Goal: Task Accomplishment & Management: Manage account settings

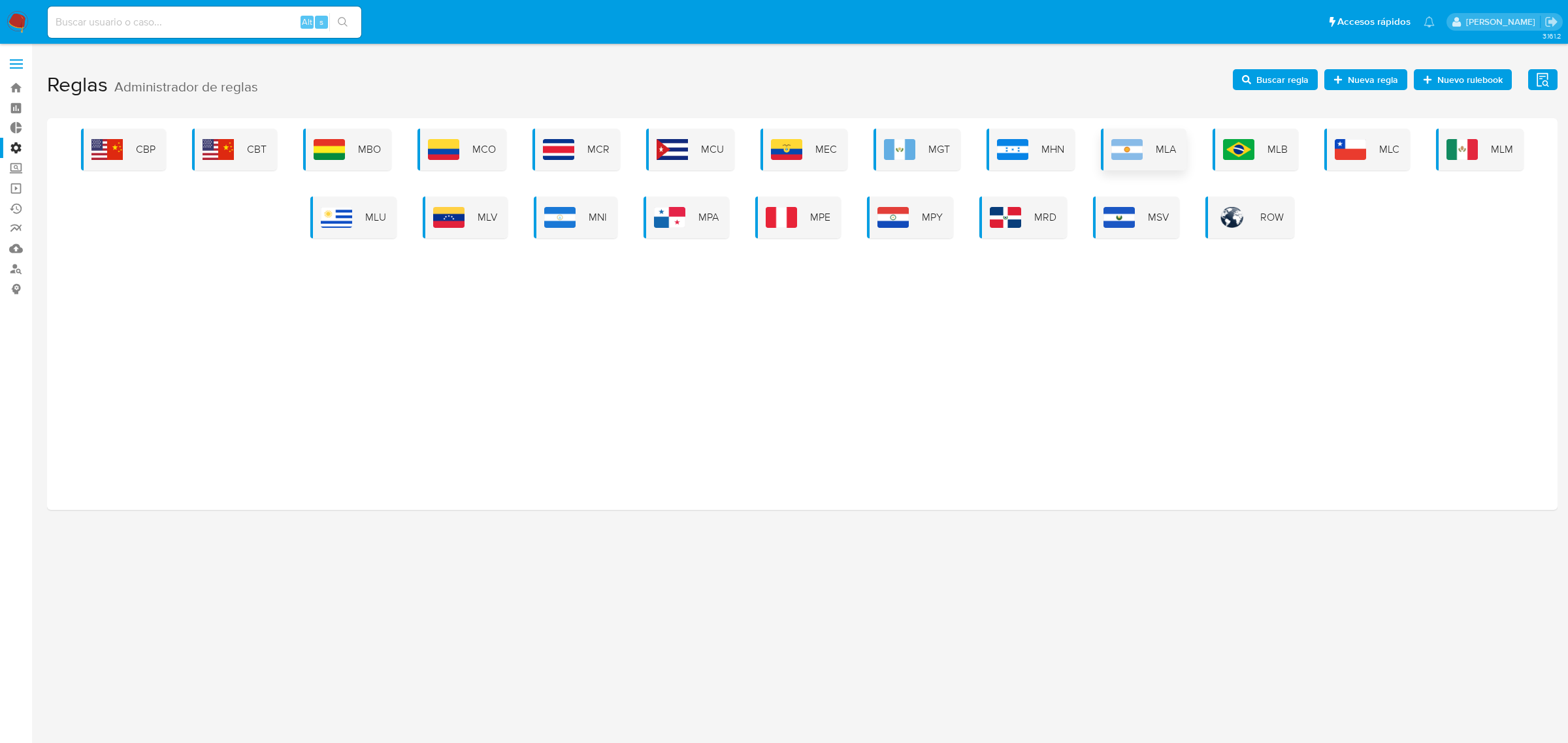
click at [1157, 145] on span "MLA" at bounding box center [1166, 149] width 20 height 15
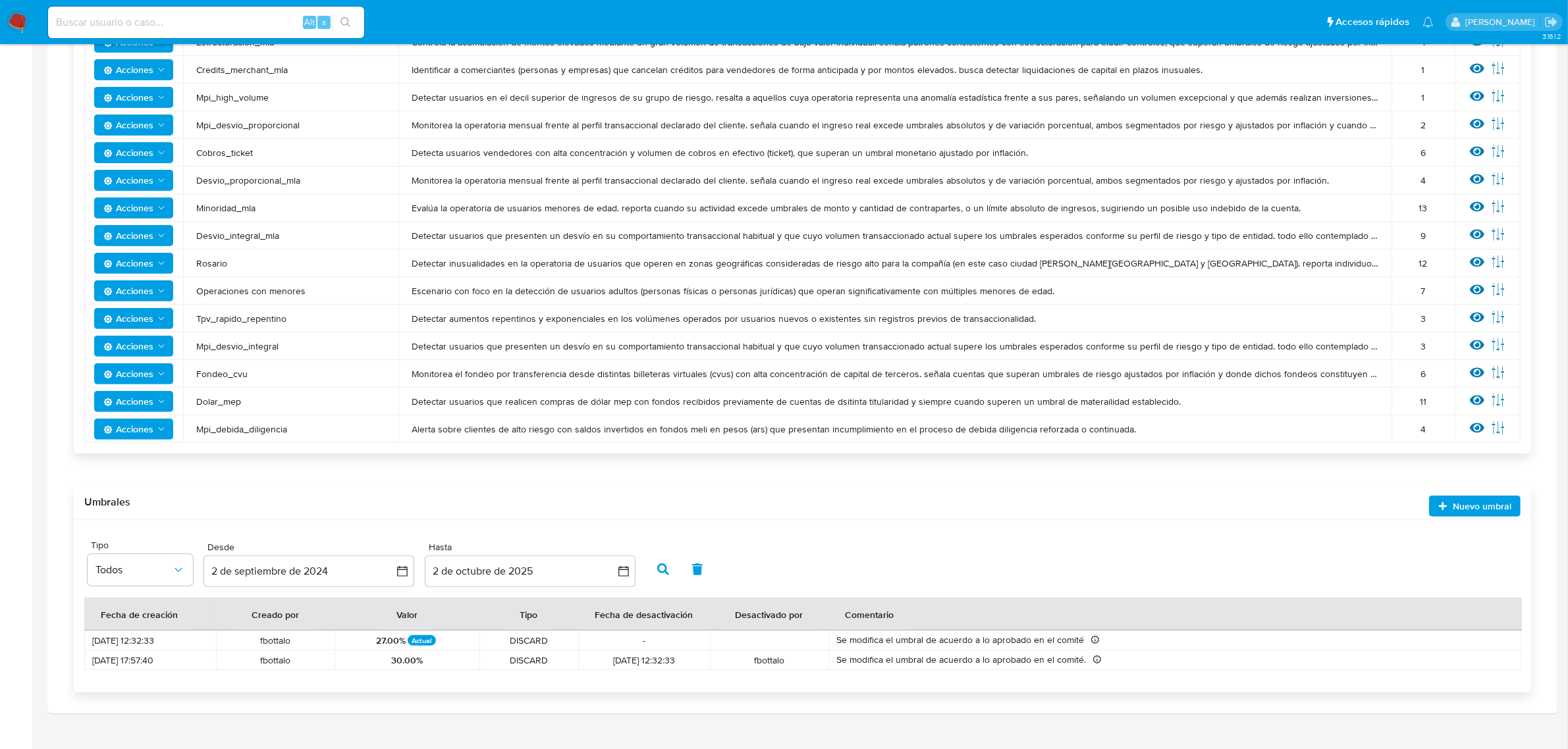
scroll to position [551, 0]
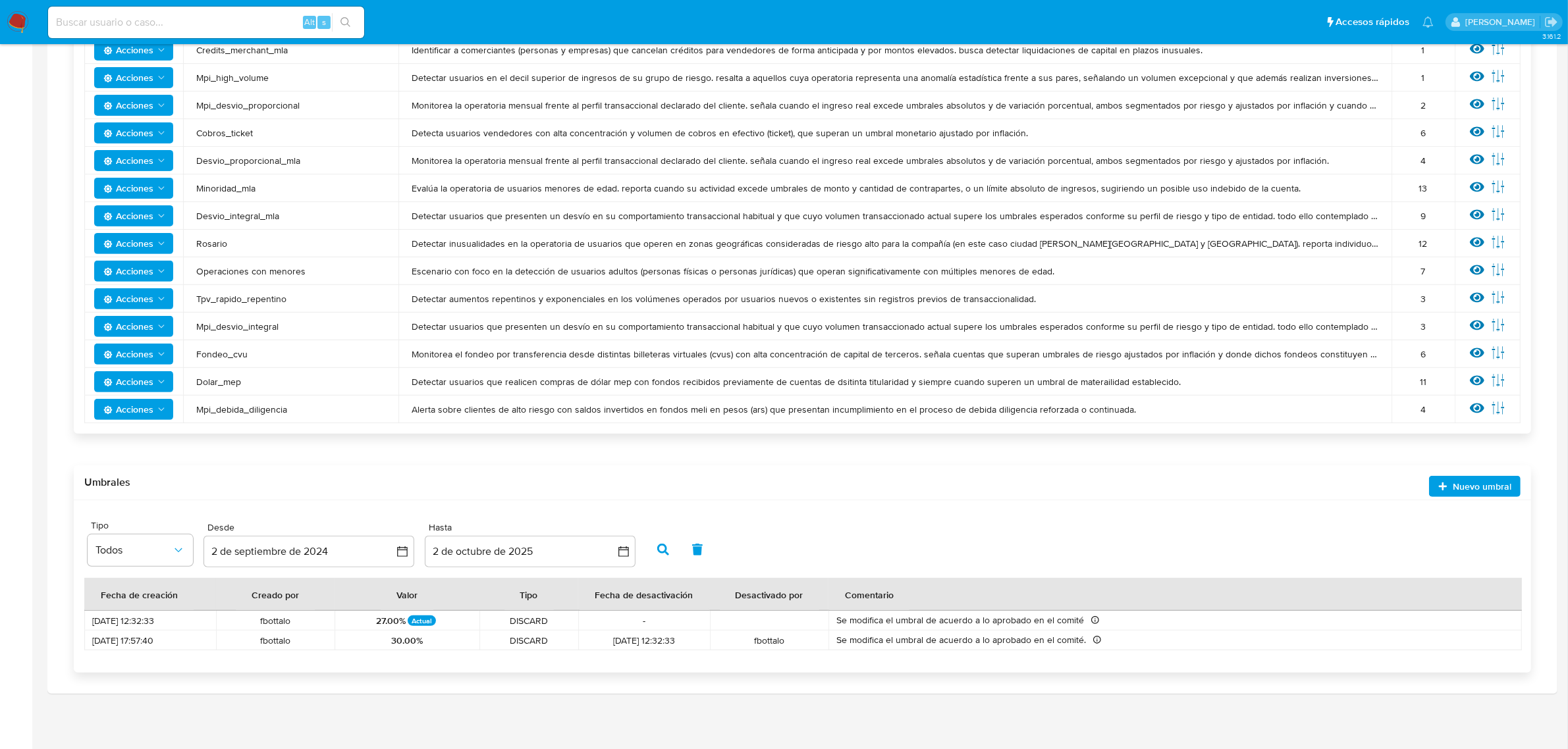
drag, startPoint x: 1130, startPoint y: 632, endPoint x: 1211, endPoint y: 664, distance: 87.1
click at [1211, 664] on div "Site Tipo Todos Desde [DATE] [DATE] Hasta [DATE] [DATE] Resultados 10 Fecha de …" at bounding box center [802, 586] width 1457 height 172
click at [1200, 674] on div "Acciones Sin ejecuciones realizadas Creado por mflocco el [DATE] 12:19 hs. Tipo…" at bounding box center [803, 210] width 1489 height 945
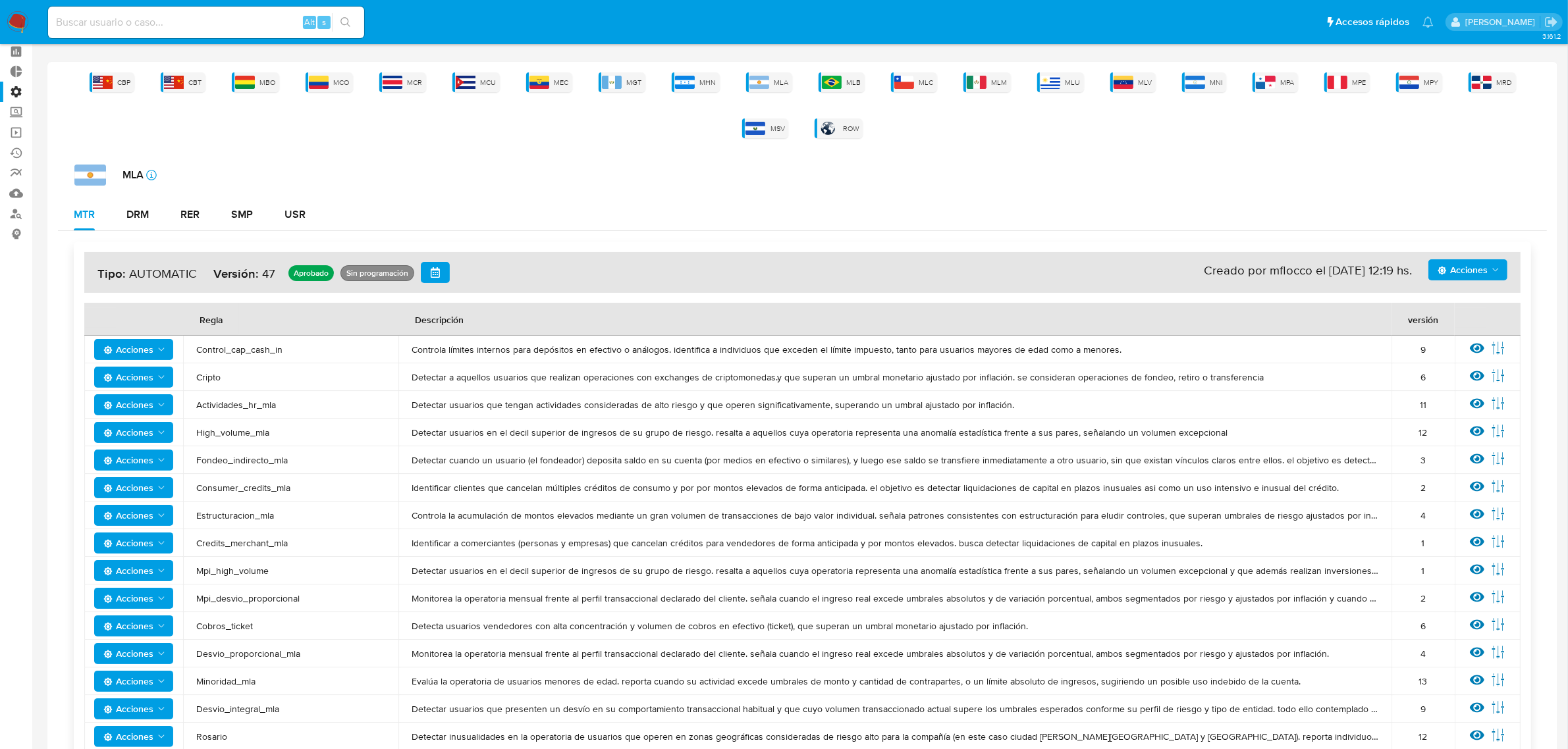
scroll to position [0, 0]
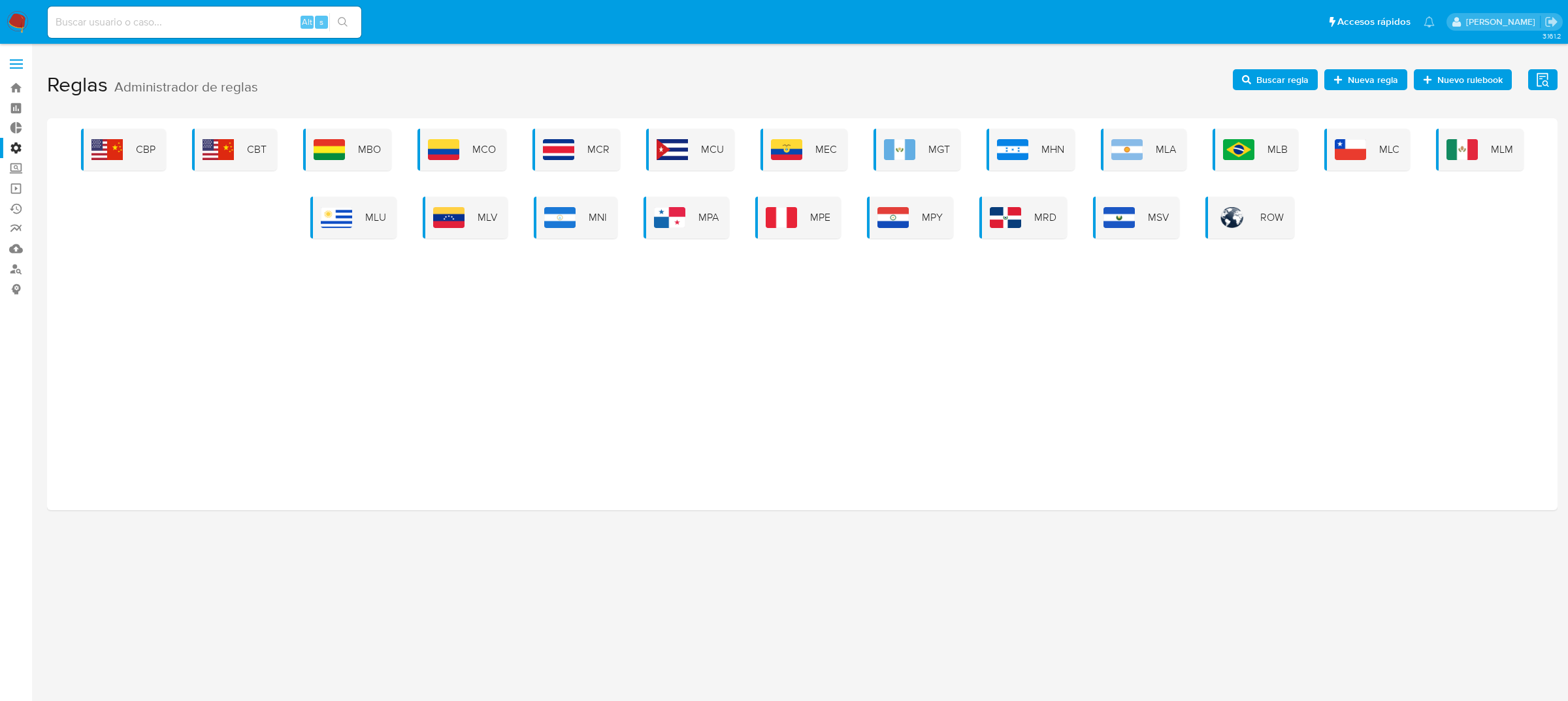
drag, startPoint x: 66, startPoint y: 128, endPoint x: 1423, endPoint y: 219, distance: 1360.0
click at [1423, 219] on div "CBP CBT MBO MCO MCR MCU MEC MGT MHN MLA MLB MLC MLM MLU MLV MNI MPA MPE MPY MRD…" at bounding box center [802, 314] width 1510 height 392
click at [1390, 302] on div "CBP CBT MBO MCO MCR MCU MEC MGT MHN MLA MLB MLC MLM MLU MLV MNI MPA MPE MPY MRD…" at bounding box center [802, 314] width 1510 height 392
click at [373, 210] on span "MLU" at bounding box center [375, 217] width 21 height 15
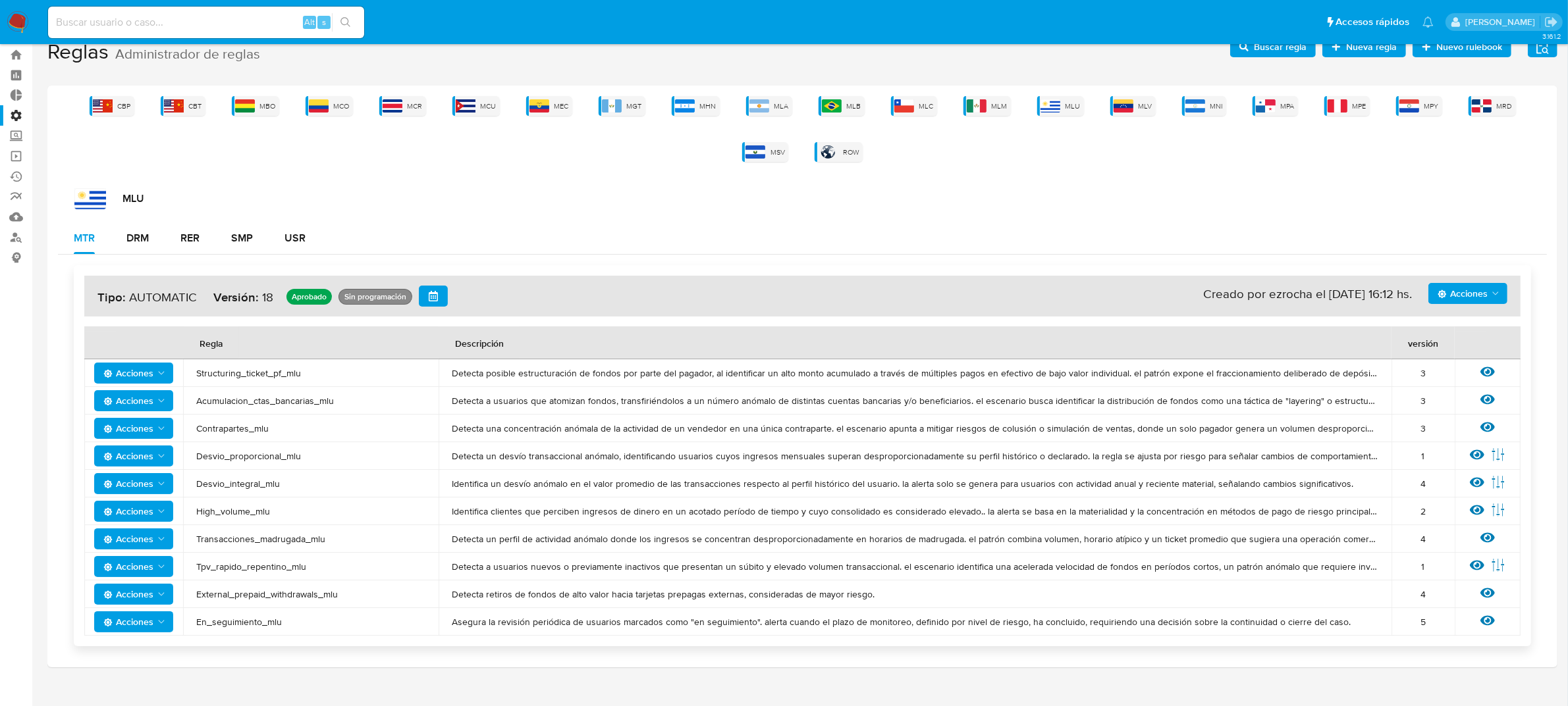
scroll to position [50, 0]
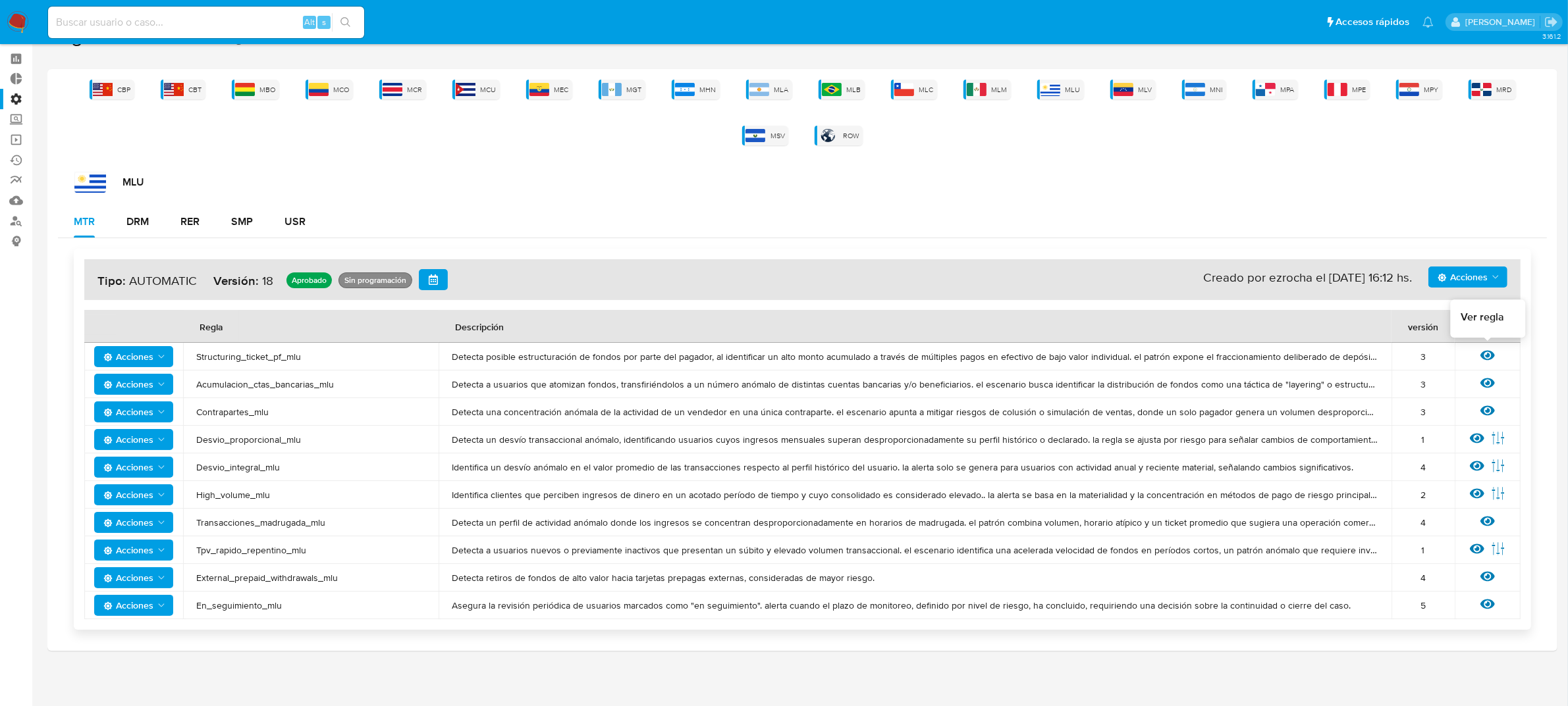
click at [1488, 354] on icon at bounding box center [1487, 356] width 15 height 10
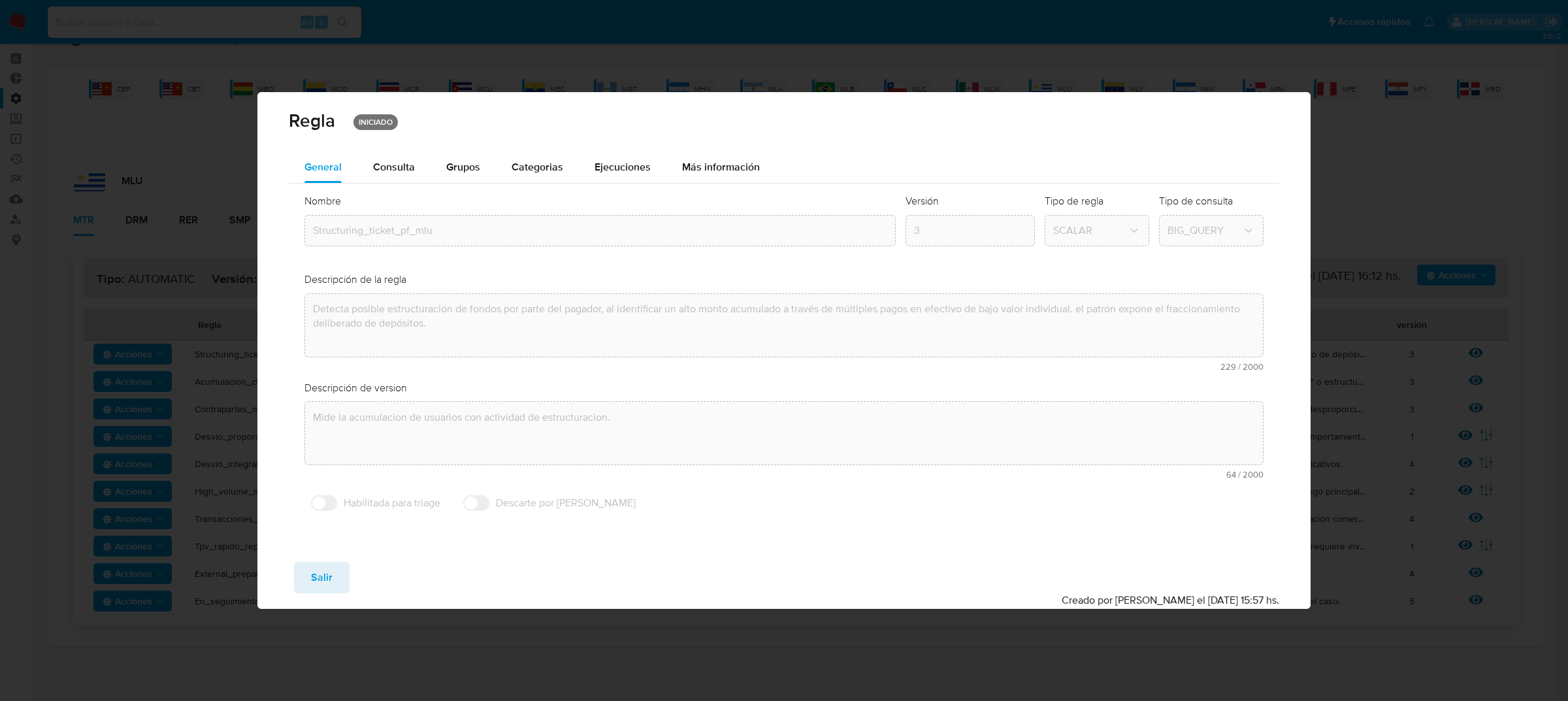
drag, startPoint x: 844, startPoint y: 484, endPoint x: 695, endPoint y: 355, distance: 197.1
click at [843, 484] on div "Descripción de version text-es Mide la acumulacion de usuarios con actividad de…" at bounding box center [784, 434] width 959 height 108
click at [128, 232] on div "Regla INICIADO General Consulta Parametros Evidencias Grupos Categorias Ejecuci…" at bounding box center [784, 350] width 1568 height 701
click at [981, 570] on div "Guardar Salir Simular Confirmar" at bounding box center [784, 577] width 991 height 32
click at [1443, 219] on div "Regla INICIADO General Consulta Parametros Evidencias Grupos Categorias Ejecuci…" at bounding box center [784, 350] width 1568 height 701
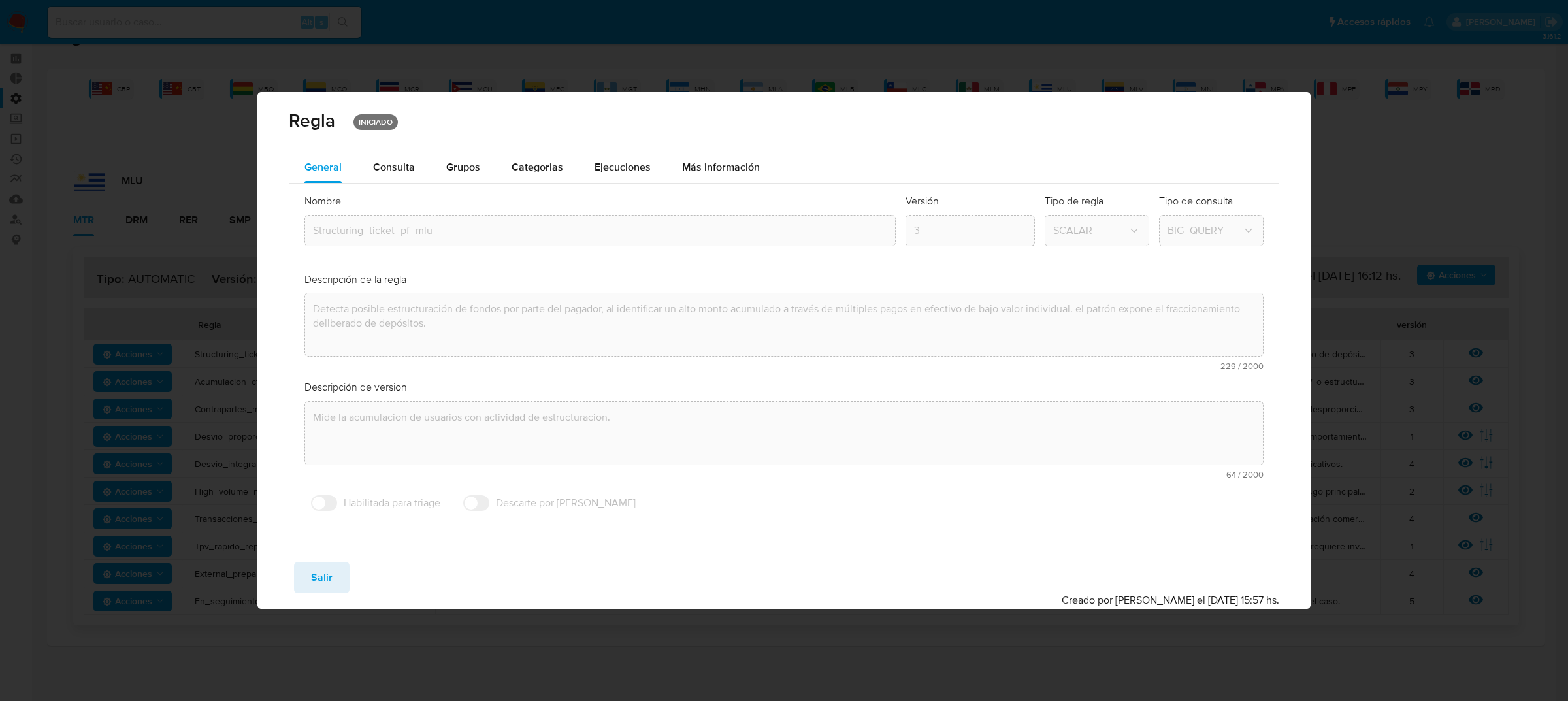
click at [315, 564] on span "Salir" at bounding box center [322, 577] width 22 height 28
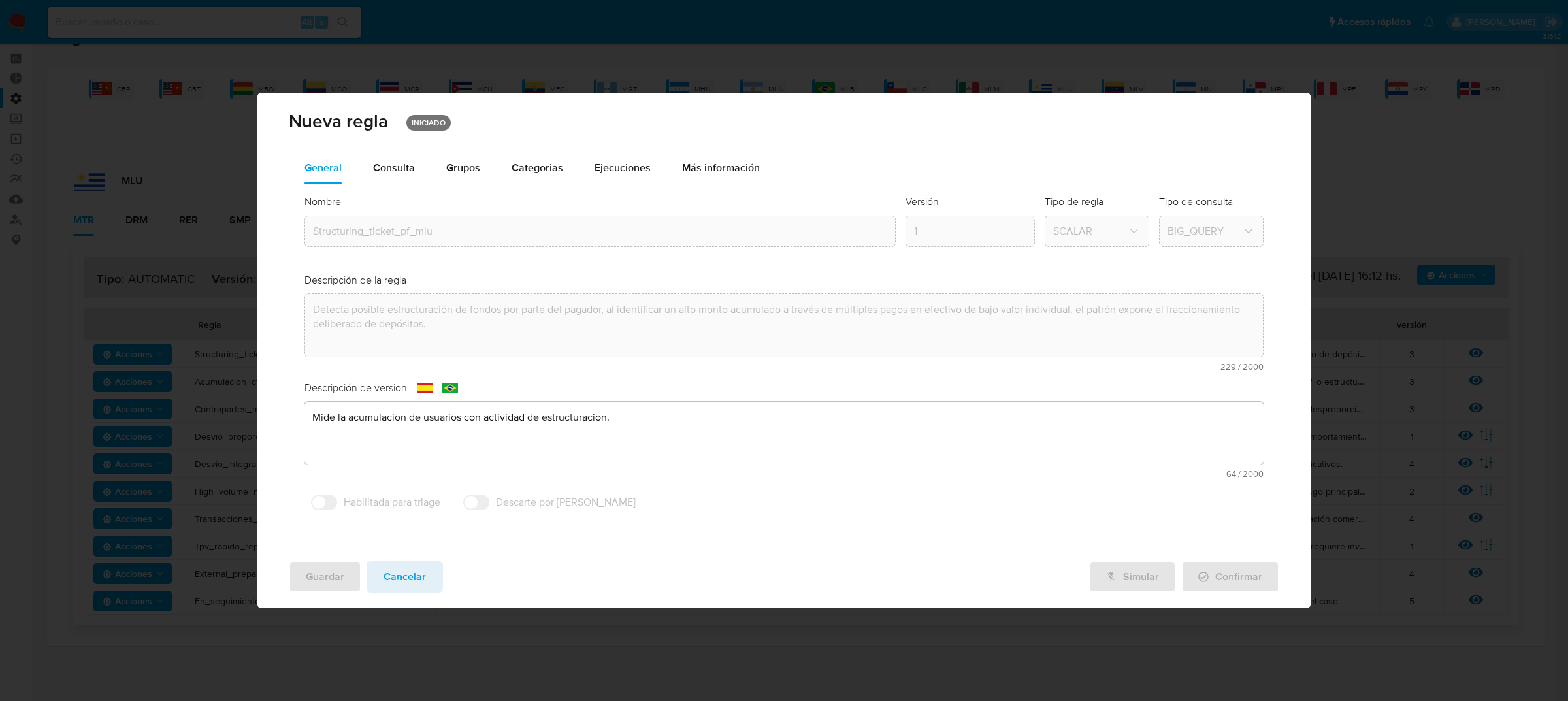
type input "1"
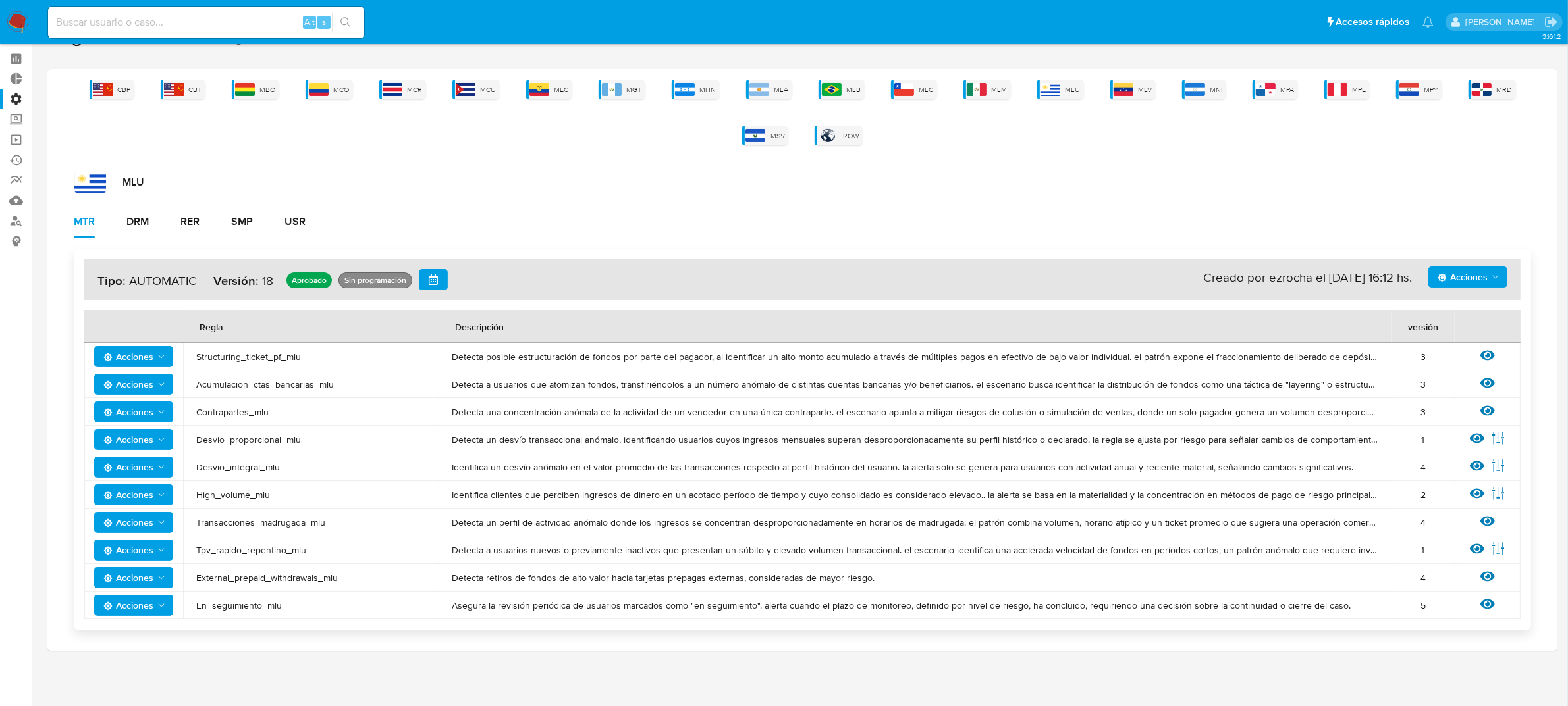
click at [777, 77] on div "CBP CBT MBO MCO MCR MCU MEC MGT MHN MLA MLB MLC MLM MLU MLV MNI MPA MPE MPY MRD…" at bounding box center [802, 360] width 1510 height 582
click at [775, 85] on span "MLA" at bounding box center [781, 90] width 15 height 10
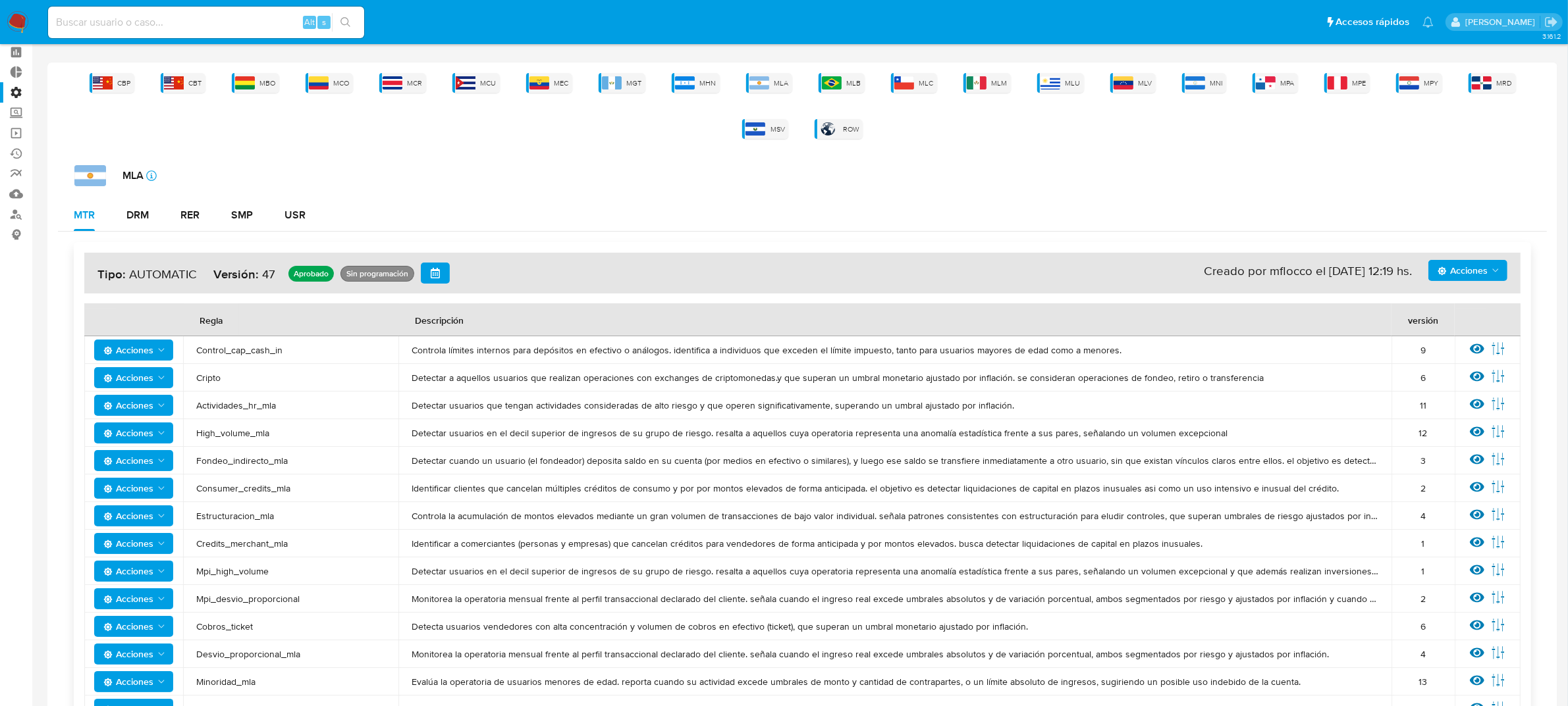
scroll to position [82, 0]
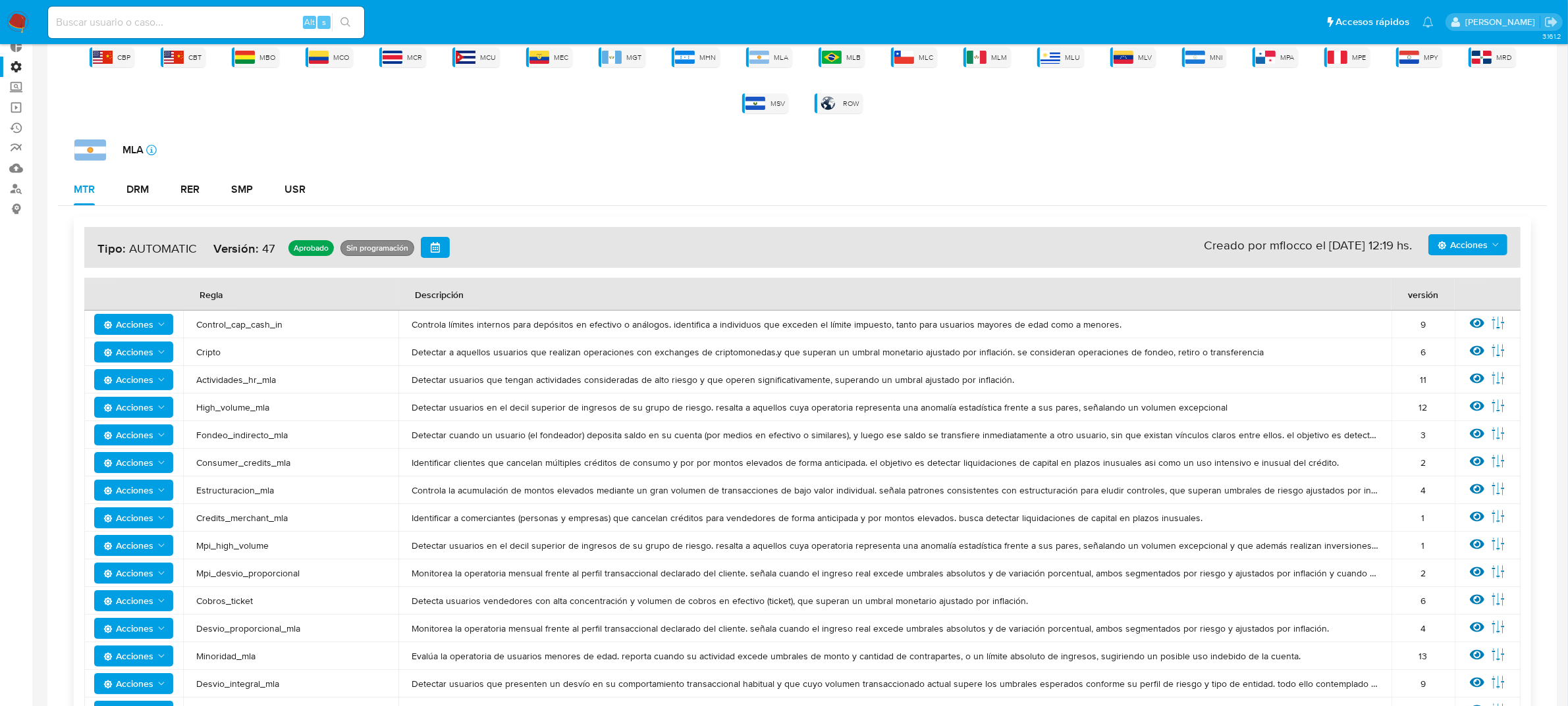
click at [156, 330] on span "Acciones" at bounding box center [135, 325] width 64 height 19
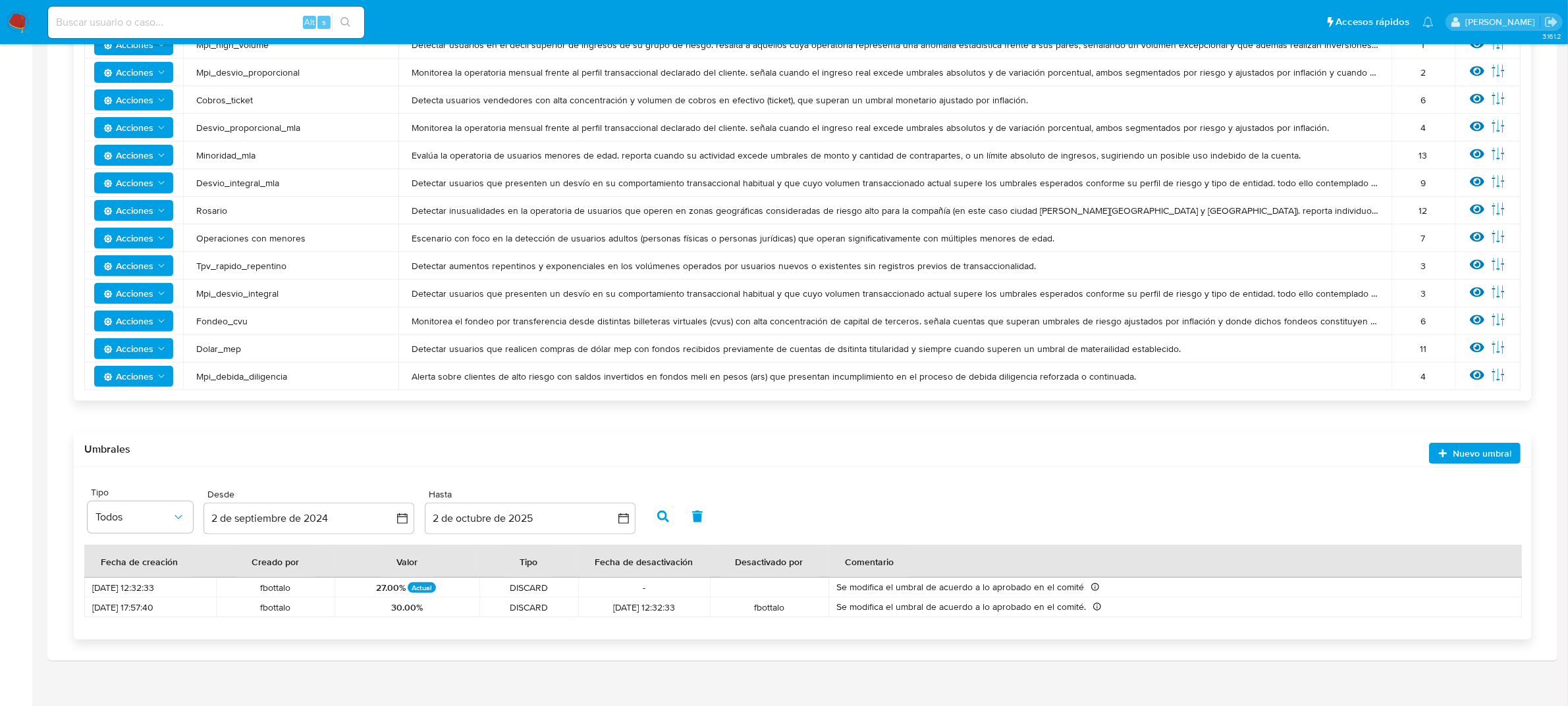
scroll to position [593, 0]
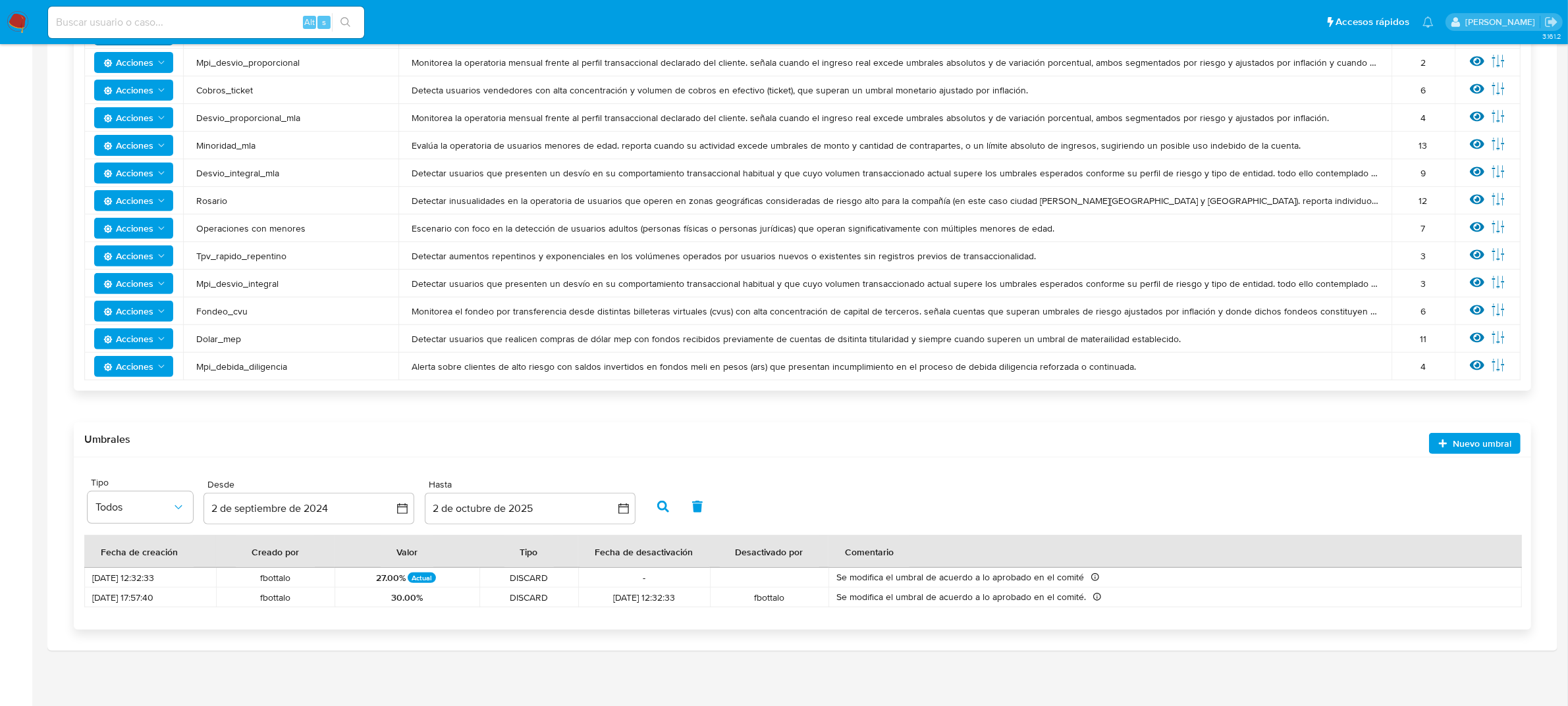
drag, startPoint x: 82, startPoint y: 587, endPoint x: 610, endPoint y: 594, distance: 528.0
click at [596, 594] on div "Site Tipo Todos Desde [DATE] [DATE] Hasta [DATE] [DATE] Resultados 10 Fecha de …" at bounding box center [802, 543] width 1457 height 172
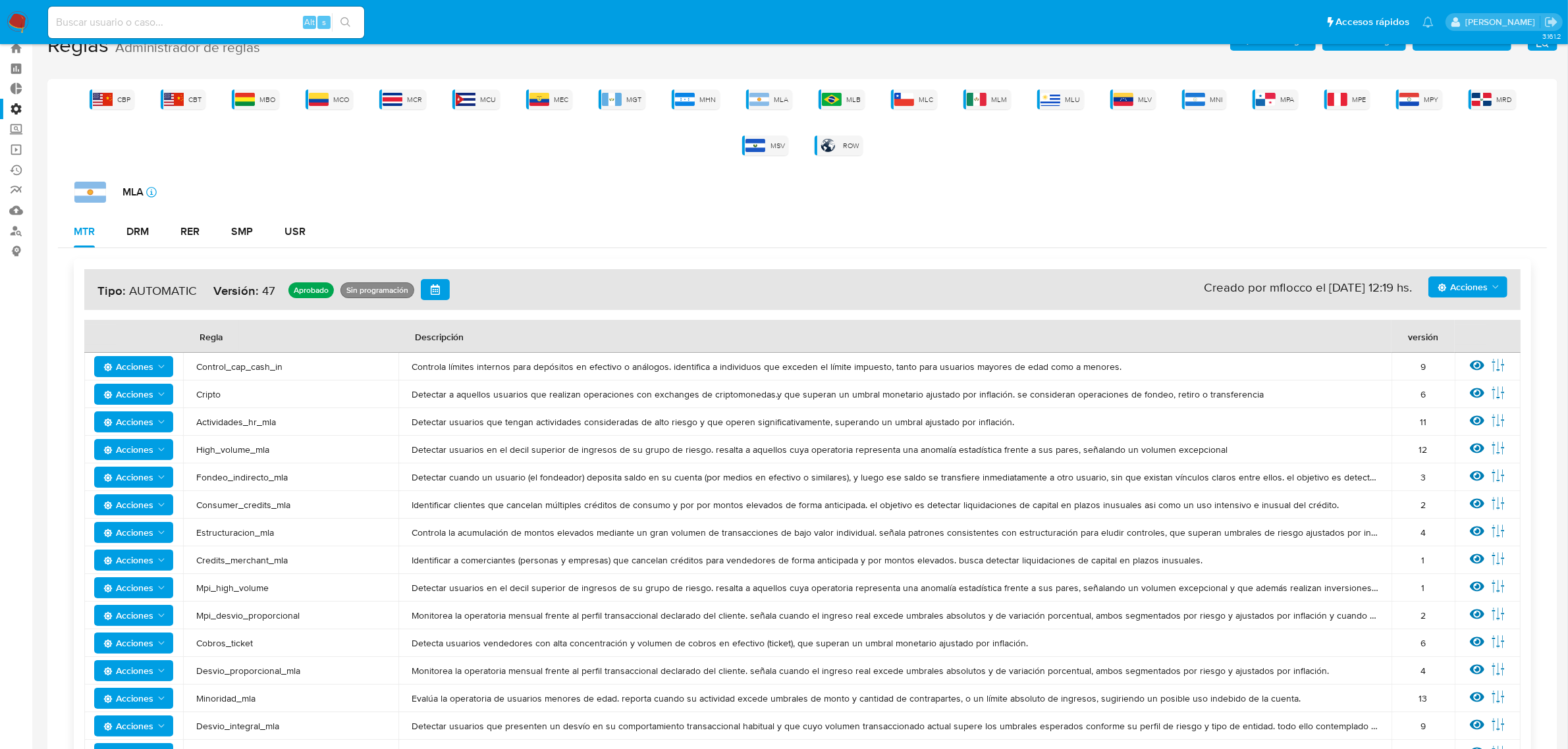
scroll to position [0, 0]
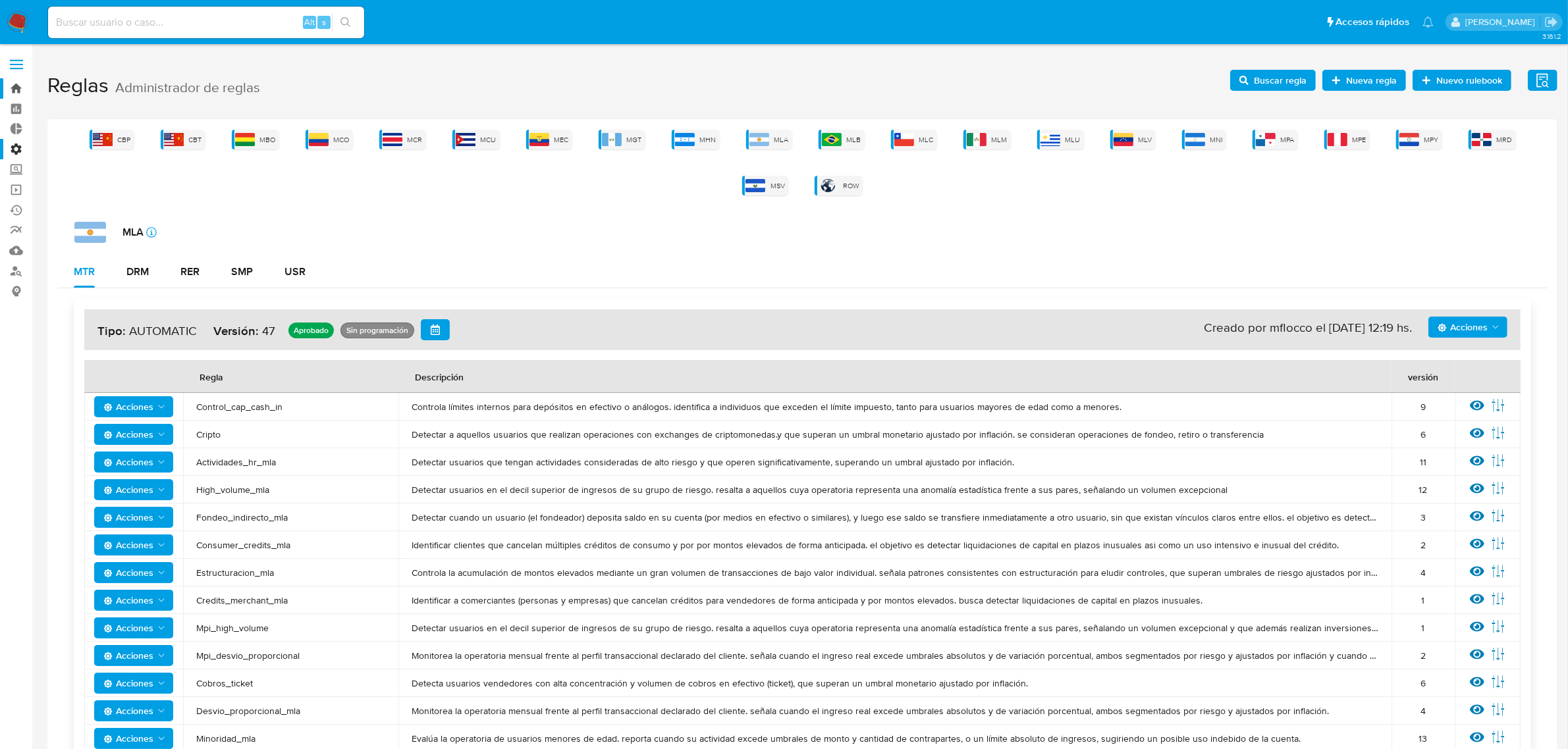
drag, startPoint x: 11, startPoint y: 74, endPoint x: 17, endPoint y: 79, distance: 7.8
click at [17, 79] on aside "Bandeja Tablero Tablero Externo Administración Reglas Roles Usuarios Equipos Co…" at bounding box center [16, 650] width 33 height 1300
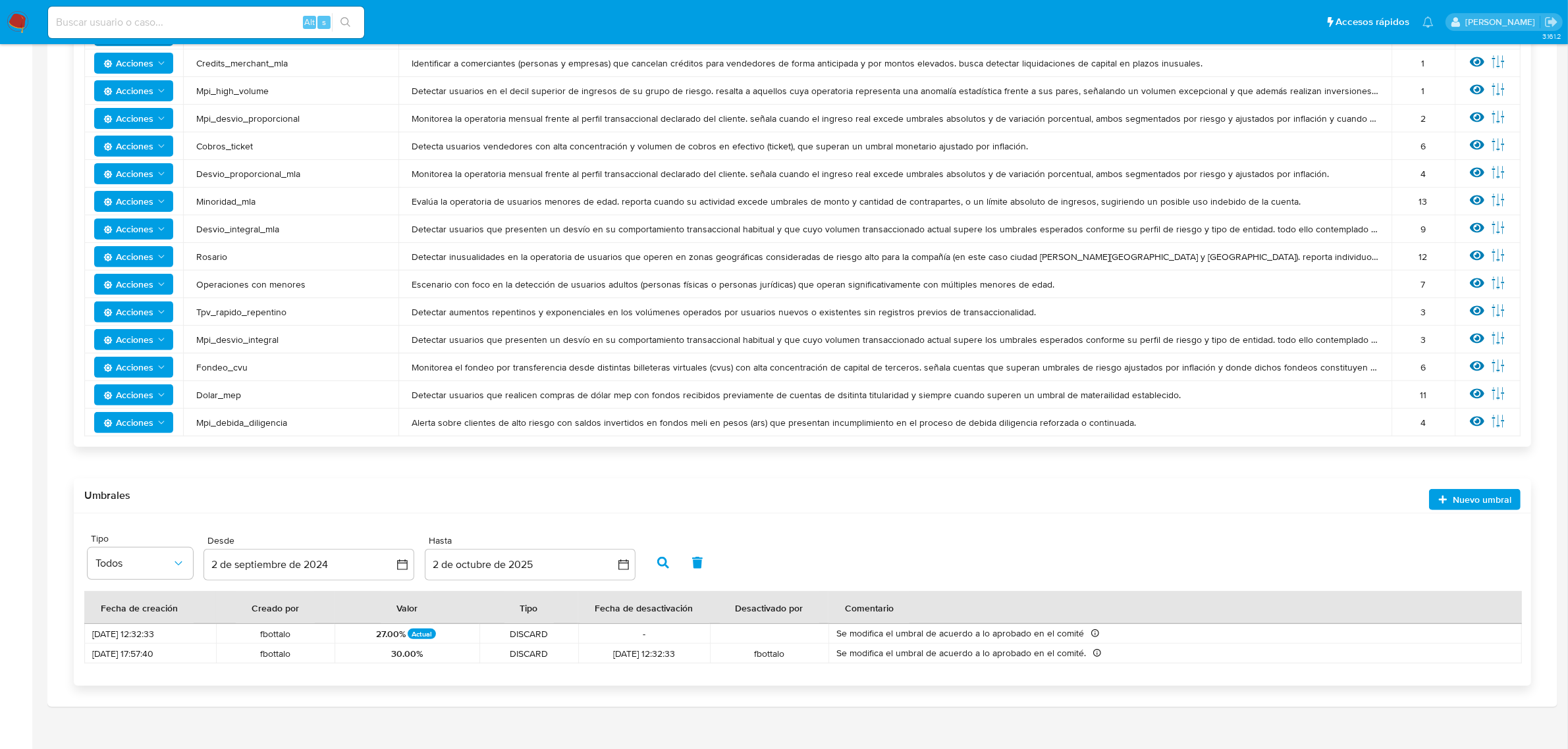
scroll to position [551, 0]
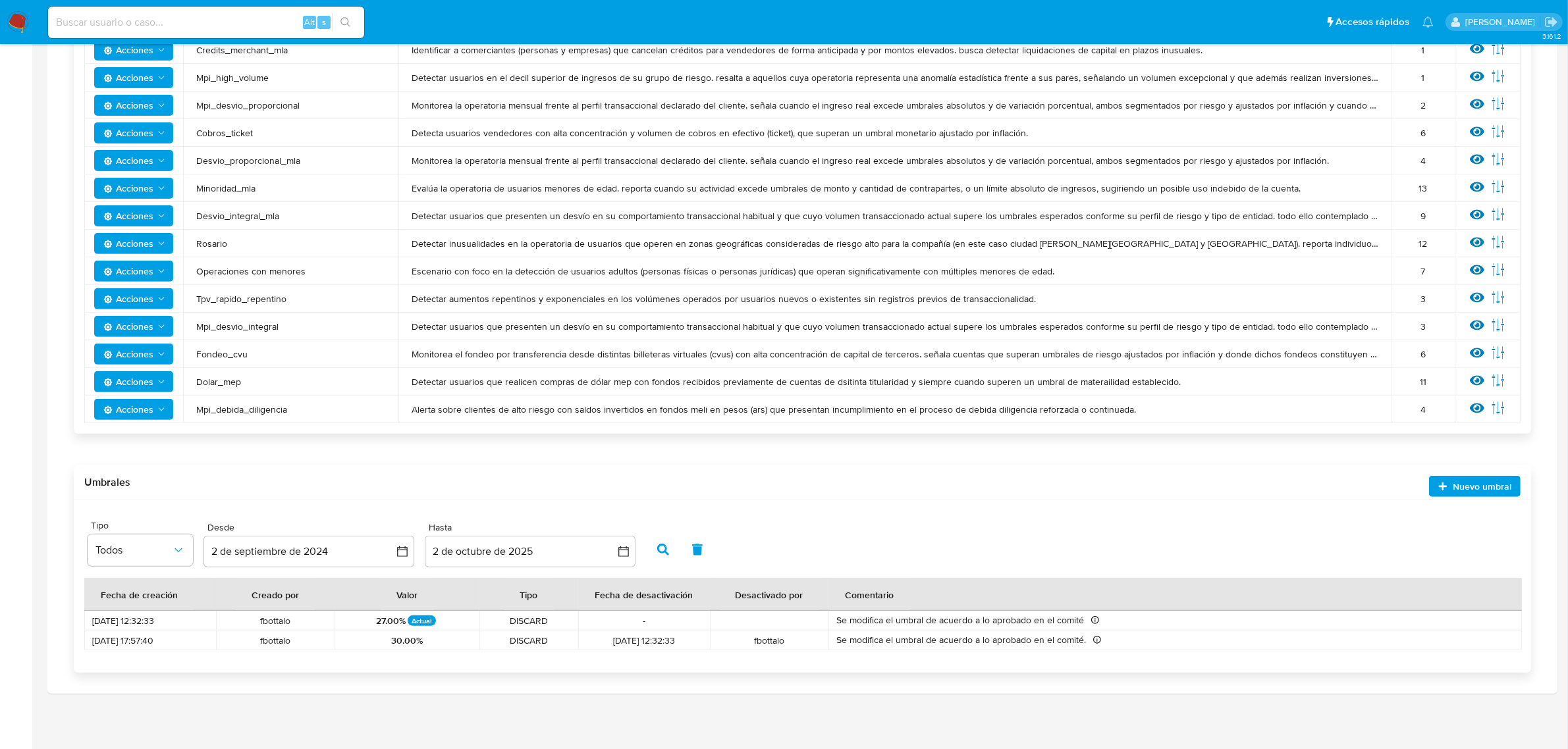
drag, startPoint x: 1107, startPoint y: 643, endPoint x: 1188, endPoint y: 696, distance: 96.8
click at [1188, 696] on div "3.161.2" at bounding box center [802, 122] width 1510 height 1239
